Goal: Transaction & Acquisition: Book appointment/travel/reservation

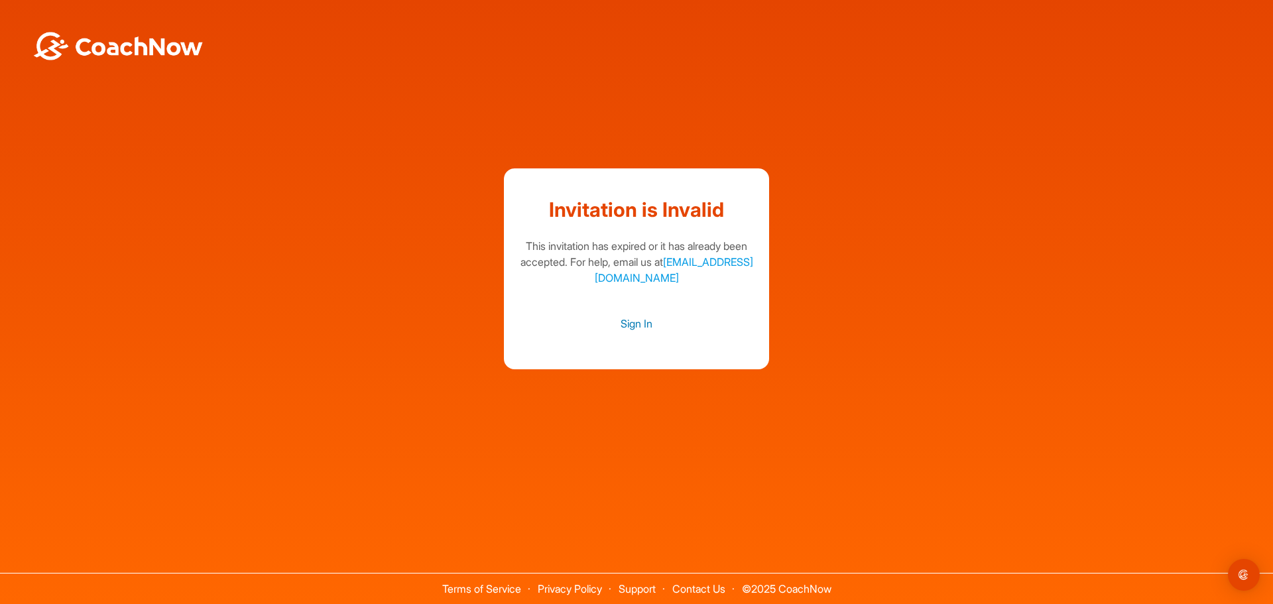
click at [639, 327] on link "Sign In" at bounding box center [636, 323] width 239 height 17
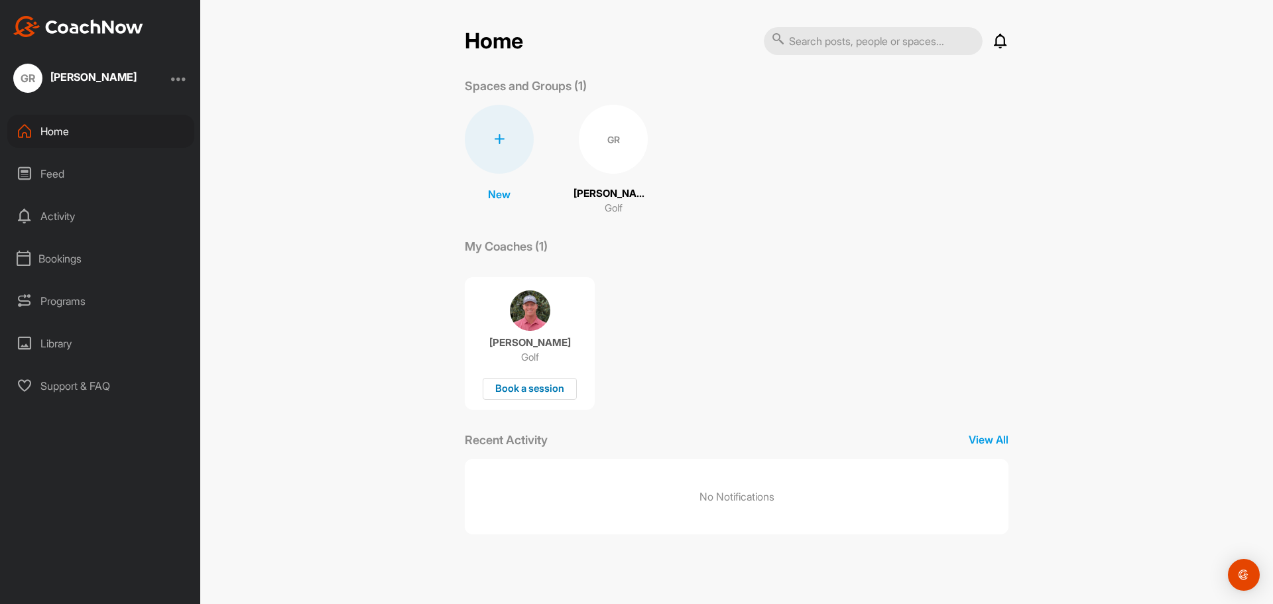
click at [570, 386] on div "Book a session" at bounding box center [530, 389] width 94 height 22
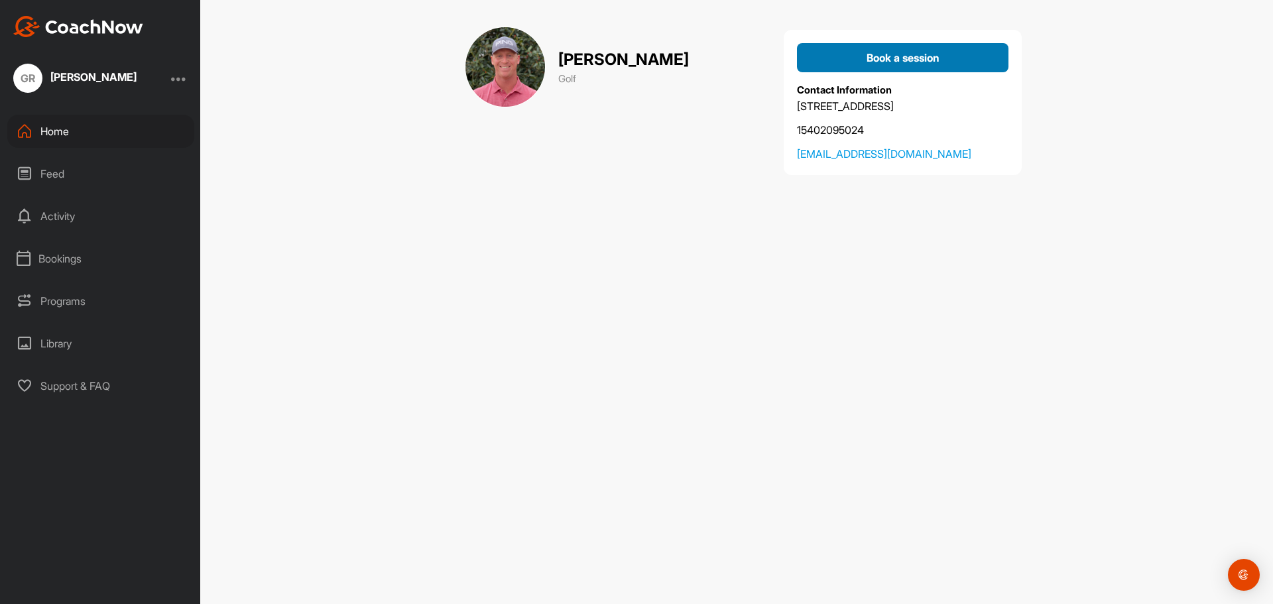
click at [850, 62] on div "Book a session" at bounding box center [902, 58] width 190 height 16
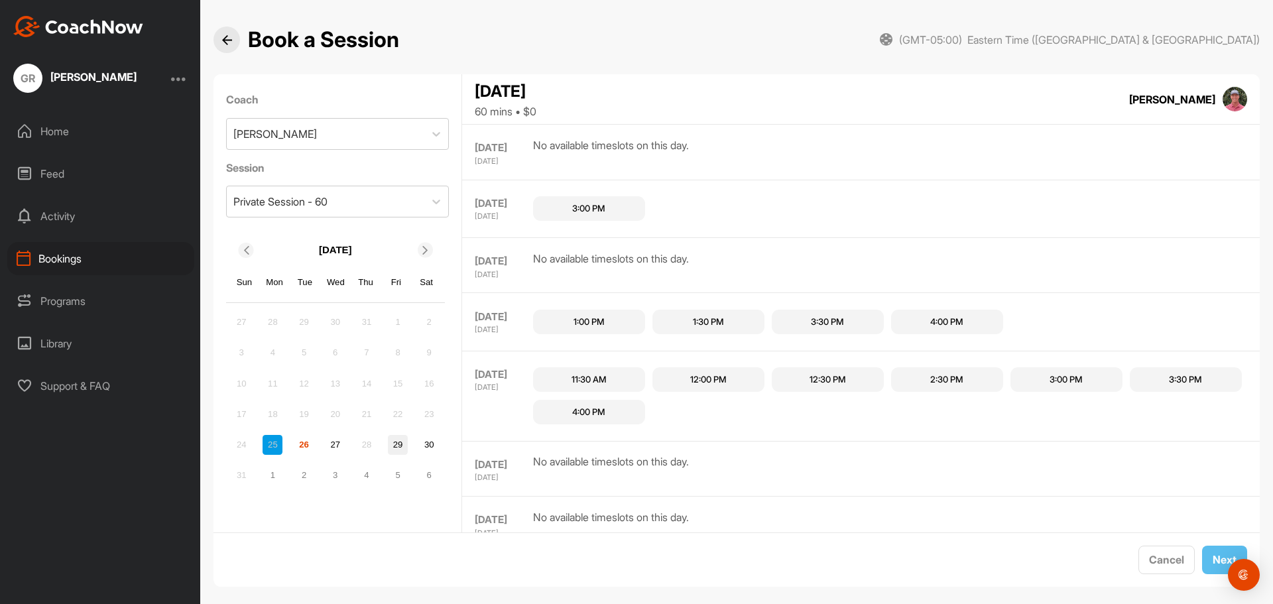
click at [399, 444] on div "29" at bounding box center [398, 445] width 20 height 20
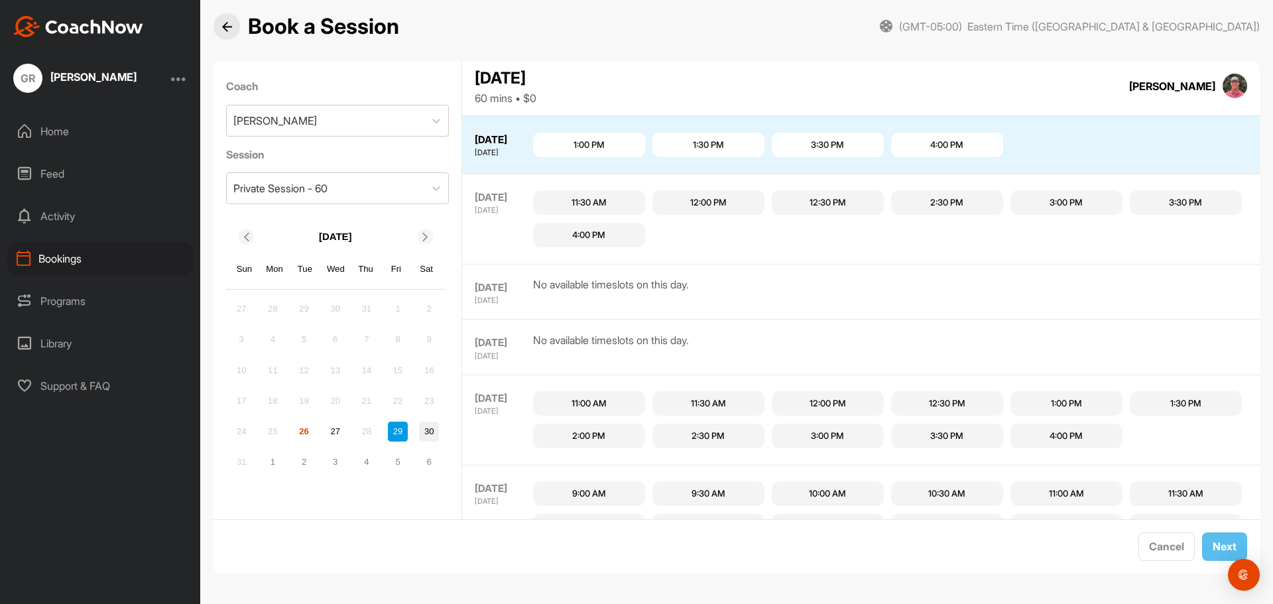
scroll to position [168, 0]
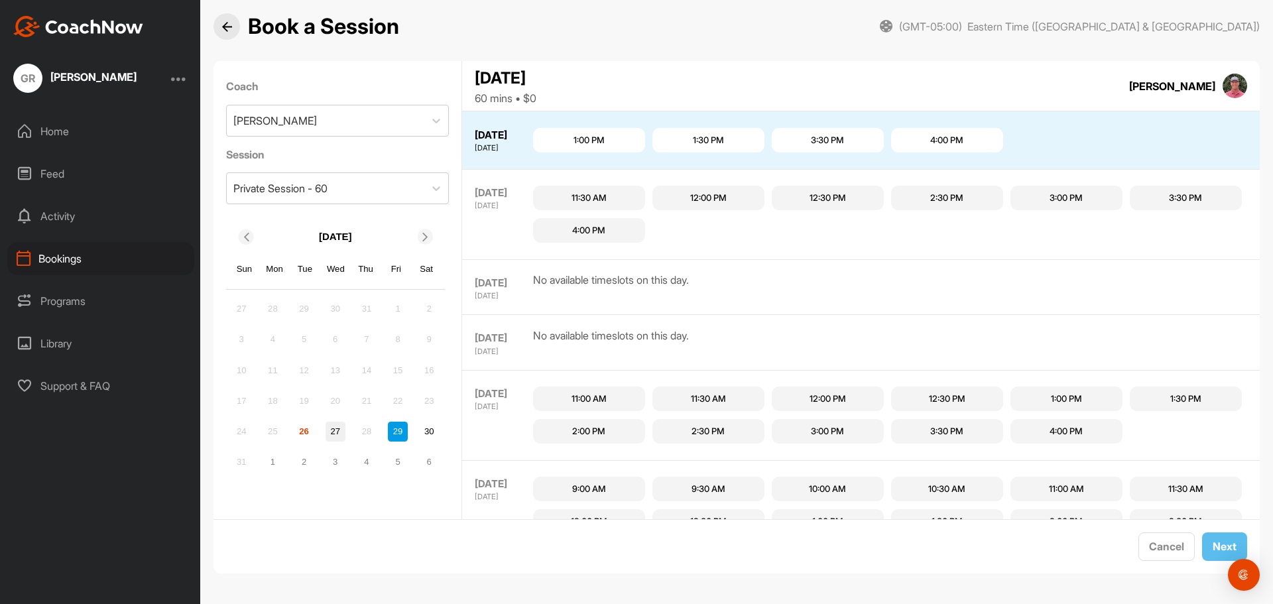
click at [338, 432] on div "27" at bounding box center [335, 432] width 20 height 20
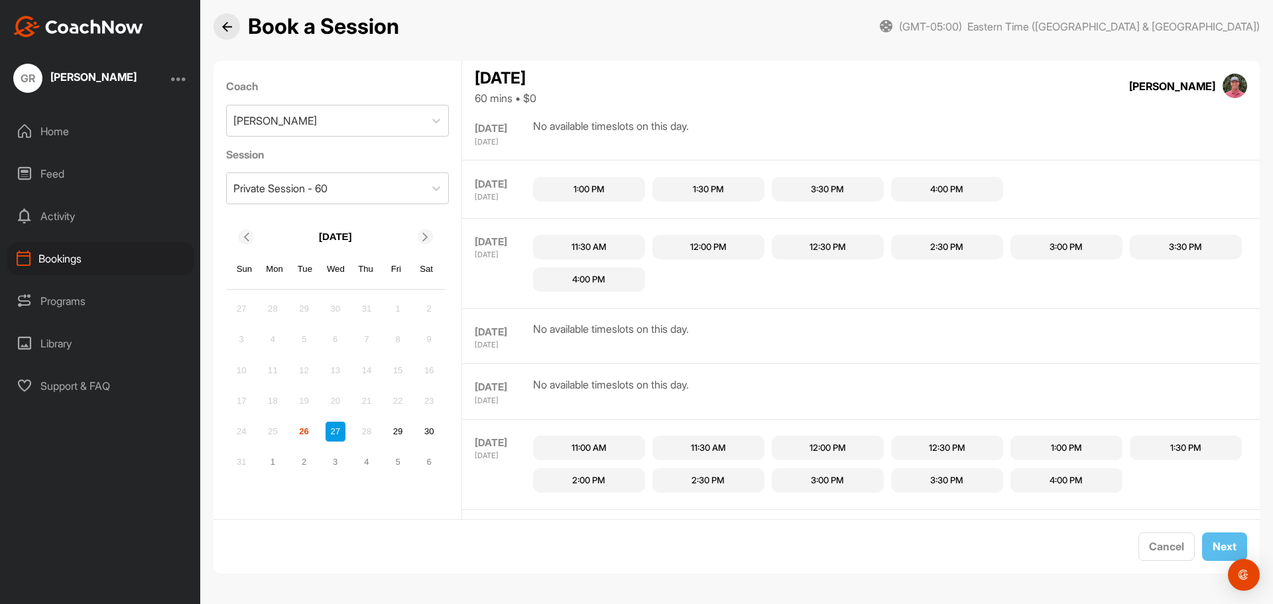
scroll to position [56, 0]
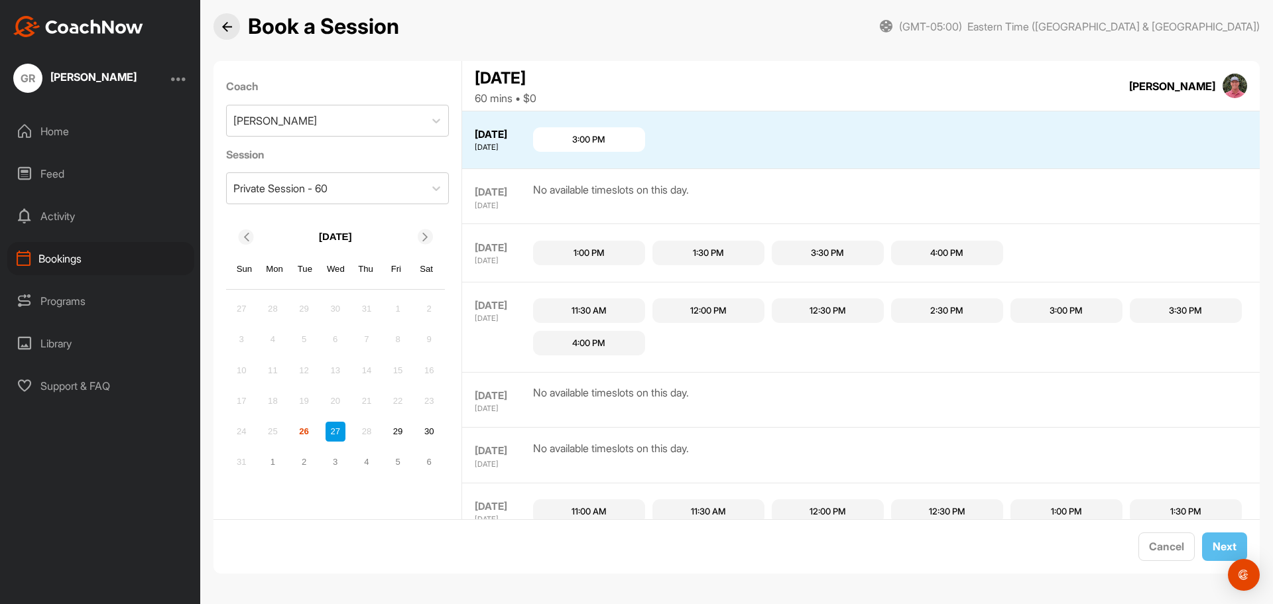
click at [734, 318] on div "12:00 PM" at bounding box center [708, 310] width 112 height 25
click at [1202, 542] on button "Next" at bounding box center [1224, 546] width 45 height 29
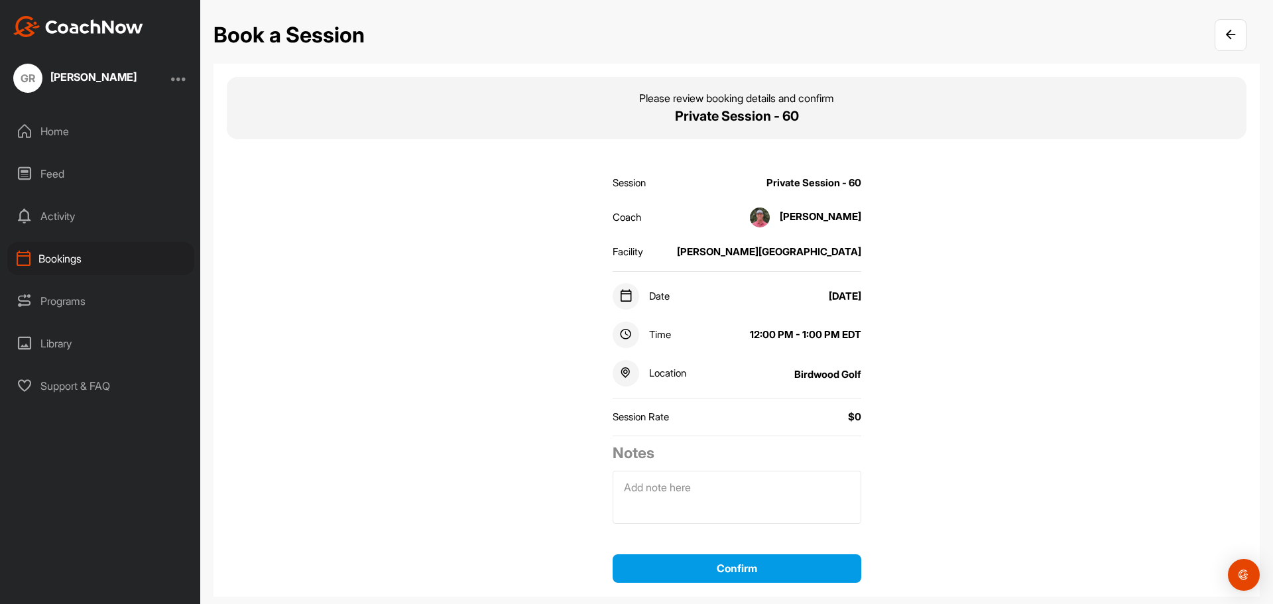
scroll to position [44, 0]
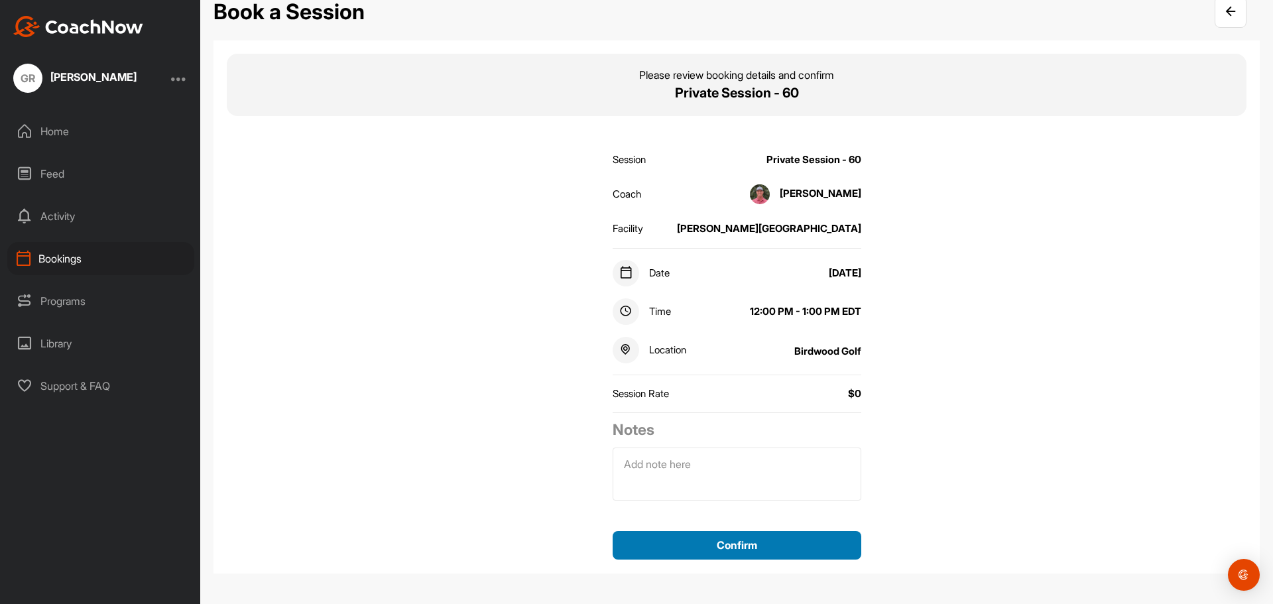
click at [734, 551] on button "Confirm" at bounding box center [736, 545] width 249 height 29
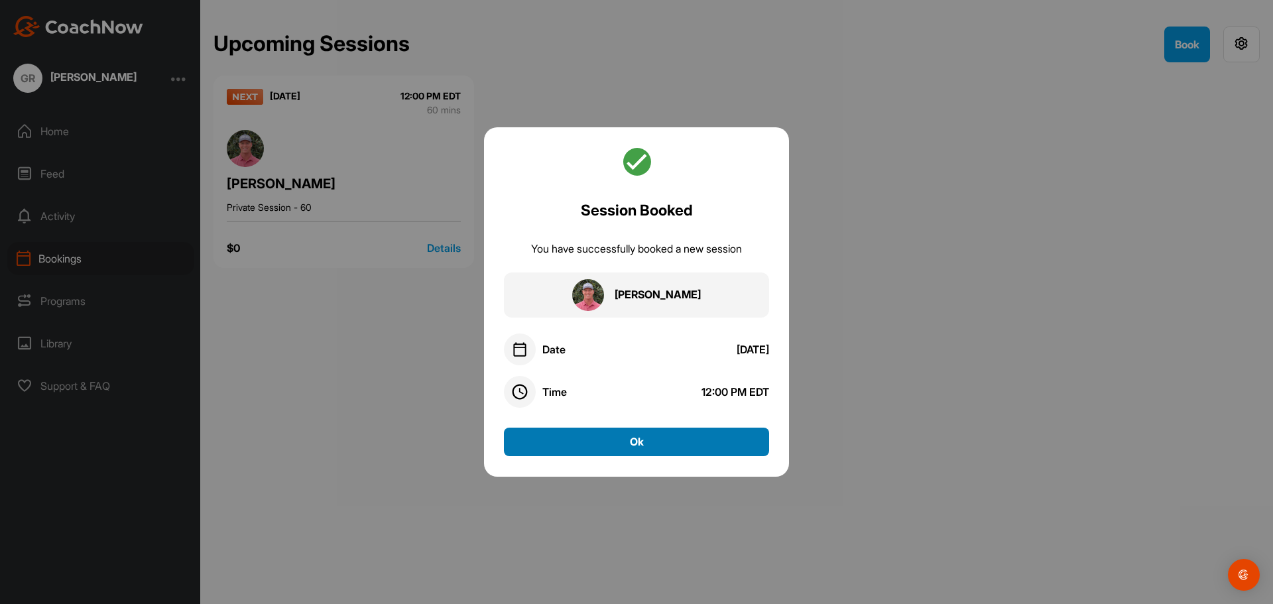
click at [649, 437] on button "Ok" at bounding box center [636, 442] width 265 height 29
